Goal: Task Accomplishment & Management: Complete application form

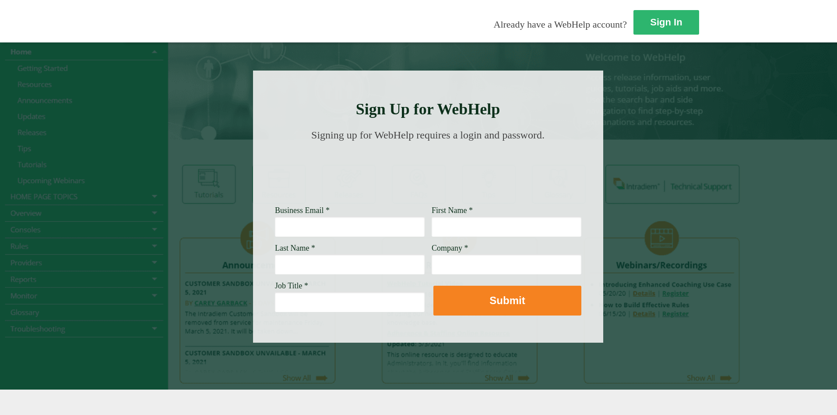
click at [291, 227] on input "Business Email *" at bounding box center [350, 226] width 150 height 20
type input "[PERSON_NAME][EMAIL_ADDRESS][PERSON_NAME][DOMAIN_NAME]"
type input "[PERSON_NAME]"
type input "Wells Fargo Bank"
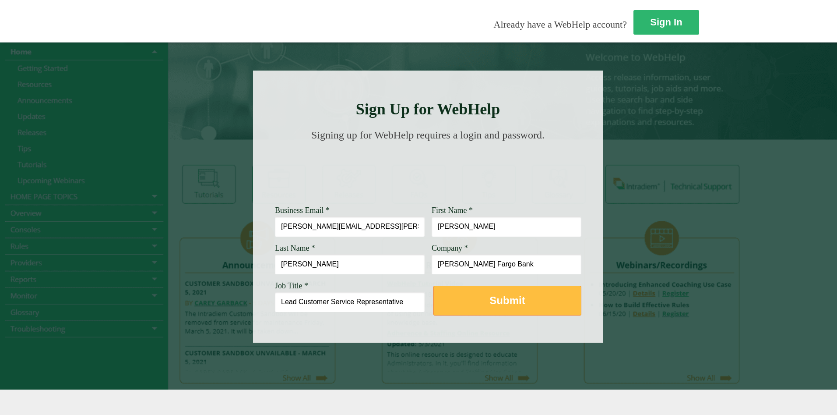
type input "Lead Customer Service Representative"
click at [490, 306] on strong "Submit" at bounding box center [507, 300] width 35 height 12
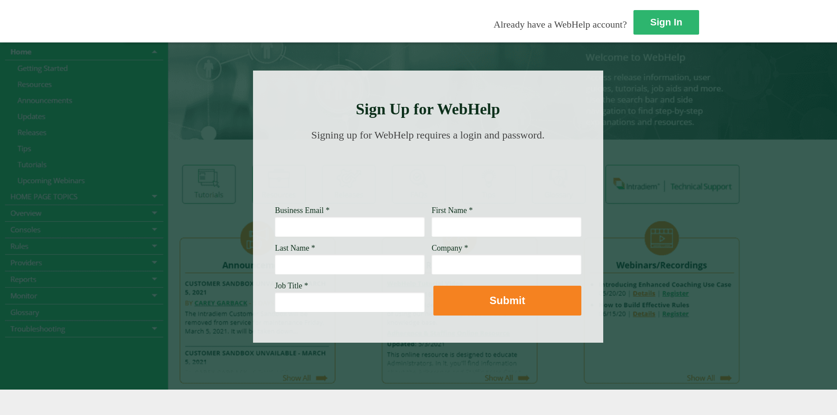
drag, startPoint x: 195, startPoint y: 226, endPoint x: 524, endPoint y: 244, distance: 329.7
click at [275, 229] on input "Business Email *" at bounding box center [350, 226] width 150 height 20
type input "[PERSON_NAME][EMAIL_ADDRESS][PERSON_NAME][DOMAIN_NAME]"
type input "[PERSON_NAME]"
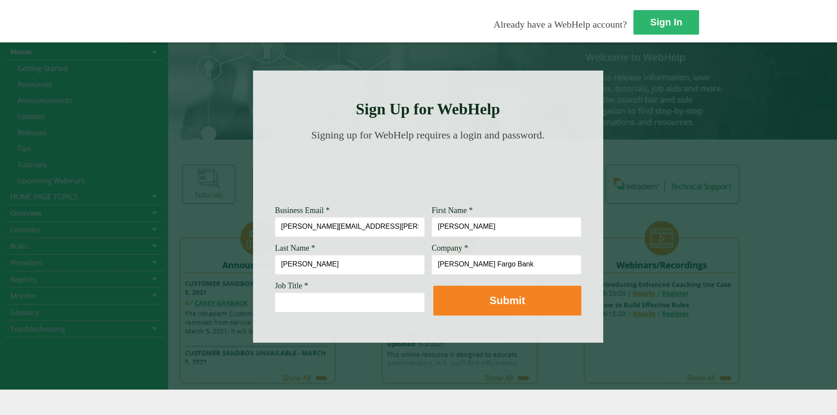
type input "[PERSON_NAME] Fargo Bank"
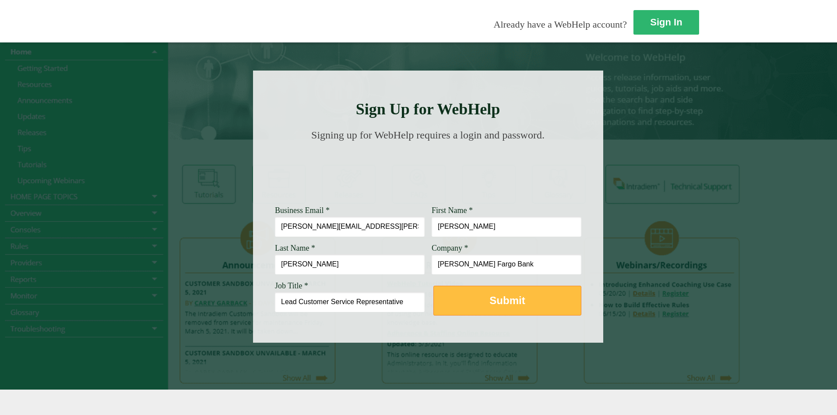
type input "Lead Customer Service Representative"
click at [433, 310] on button "Submit" at bounding box center [507, 300] width 148 height 30
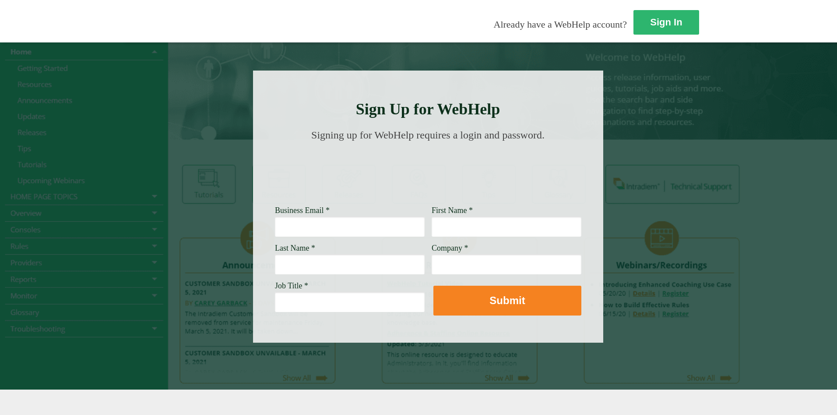
click at [275, 220] on input "Business Email *" at bounding box center [350, 226] width 150 height 20
type input "[PERSON_NAME][EMAIL_ADDRESS][PERSON_NAME][DOMAIN_NAME]"
type input "[PERSON_NAME]"
type input "[PERSON_NAME] Fargo"
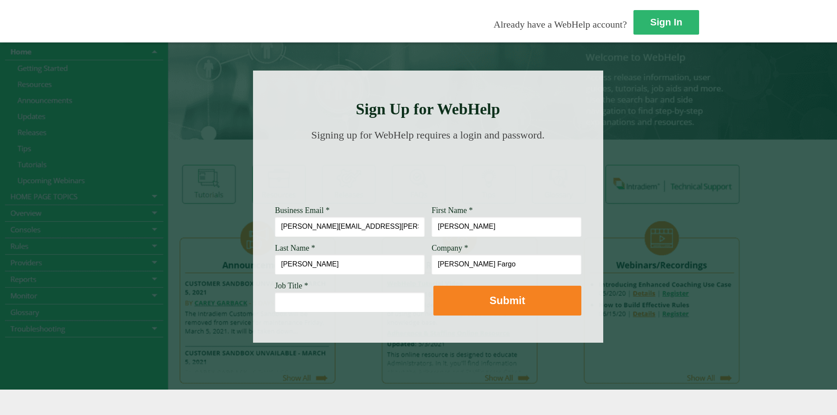
click at [433, 285] on button "Submit" at bounding box center [507, 300] width 148 height 30
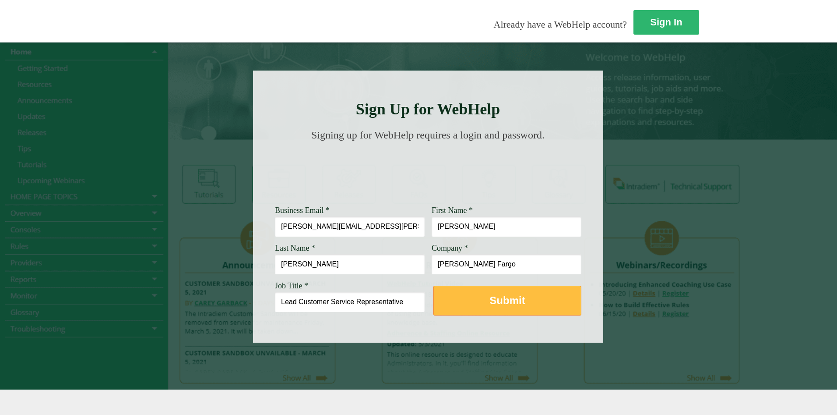
type input "Lead Customer Service Representative"
click at [490, 300] on strong "Submit" at bounding box center [507, 300] width 35 height 12
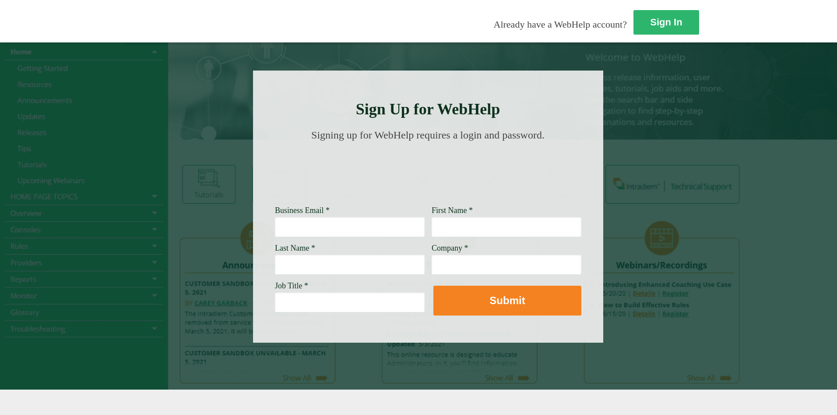
click at [275, 229] on input "Business Email *" at bounding box center [350, 226] width 150 height 20
type input "[PERSON_NAME][EMAIL_ADDRESS][PERSON_NAME][DOMAIN_NAME]"
type input "[PERSON_NAME]"
click at [433, 285] on button "Submit" at bounding box center [507, 300] width 148 height 30
type input "[PERSON_NAME]"
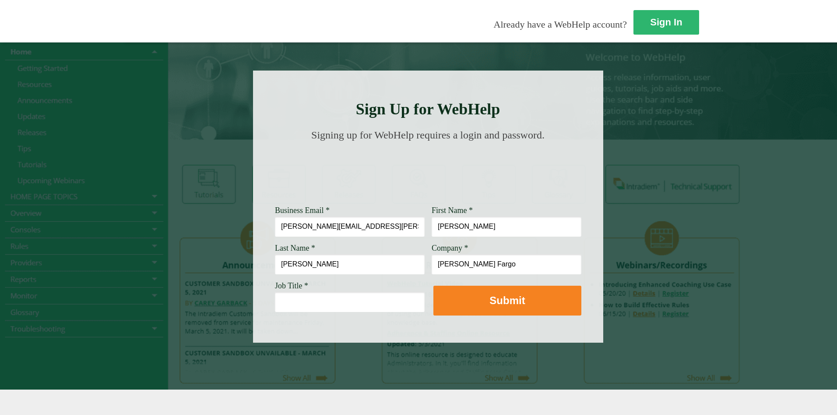
type input "[PERSON_NAME] Fargo"
type input "Lead Customer Service Representative"
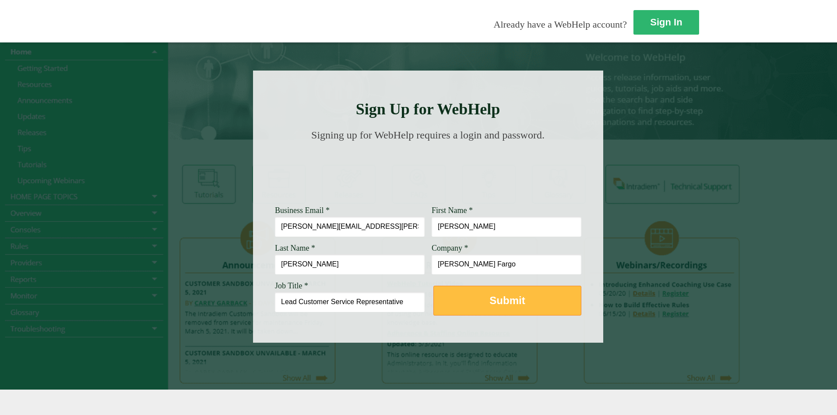
click at [490, 300] on strong "Submit" at bounding box center [507, 300] width 35 height 12
